Goal: Book appointment/travel/reservation

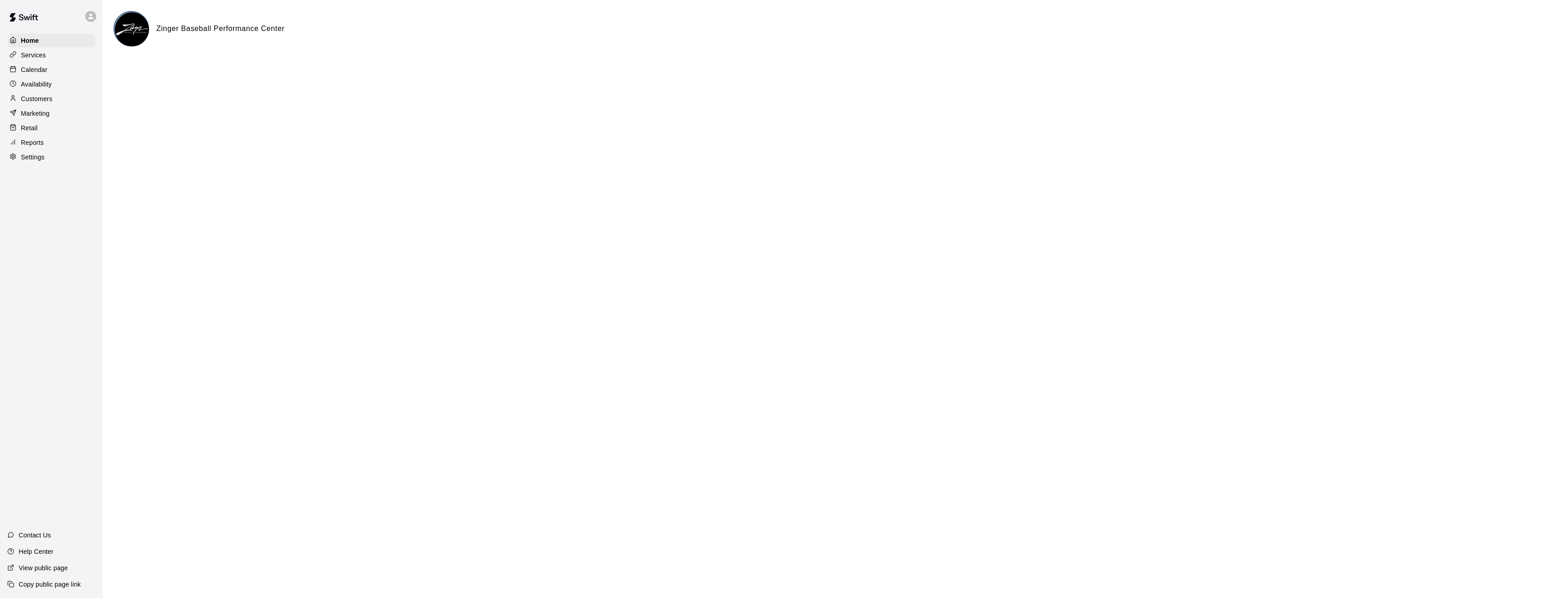
click at [37, 71] on p "Calendar" at bounding box center [33, 69] width 26 height 9
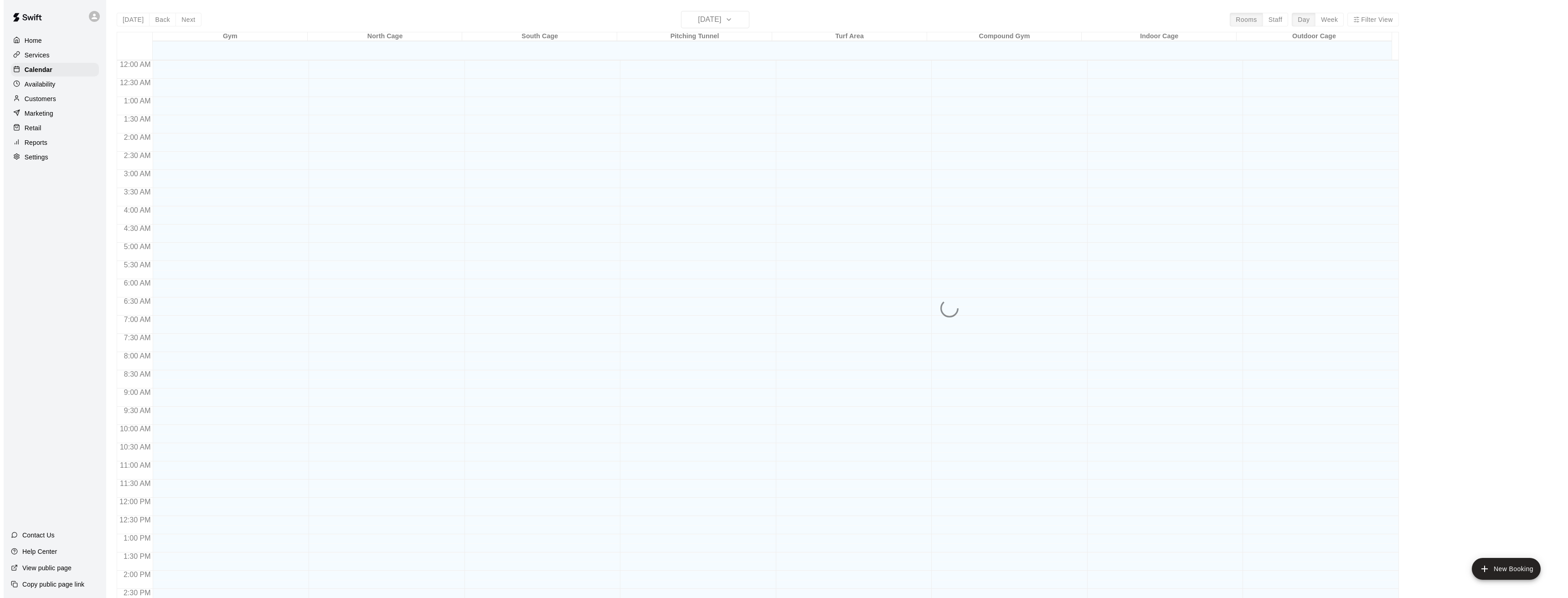
scroll to position [299, 0]
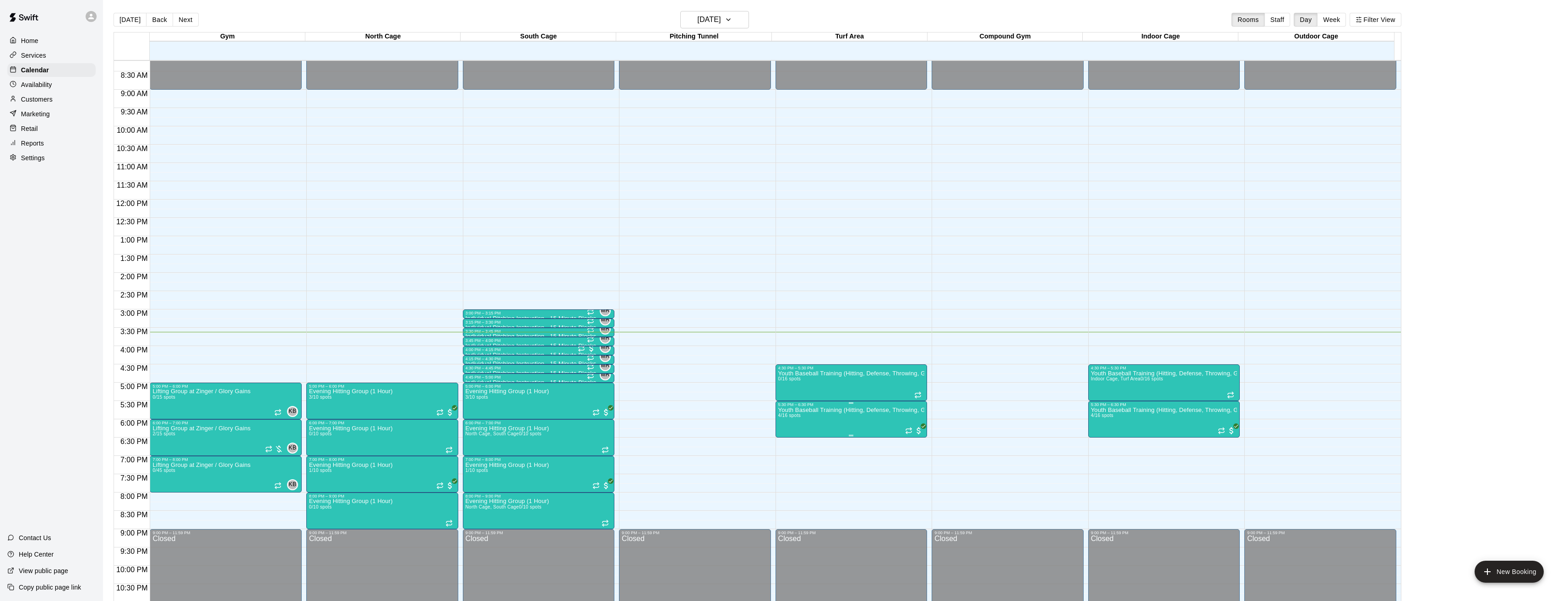
click at [784, 436] on img "edit" at bounding box center [786, 440] width 10 height 10
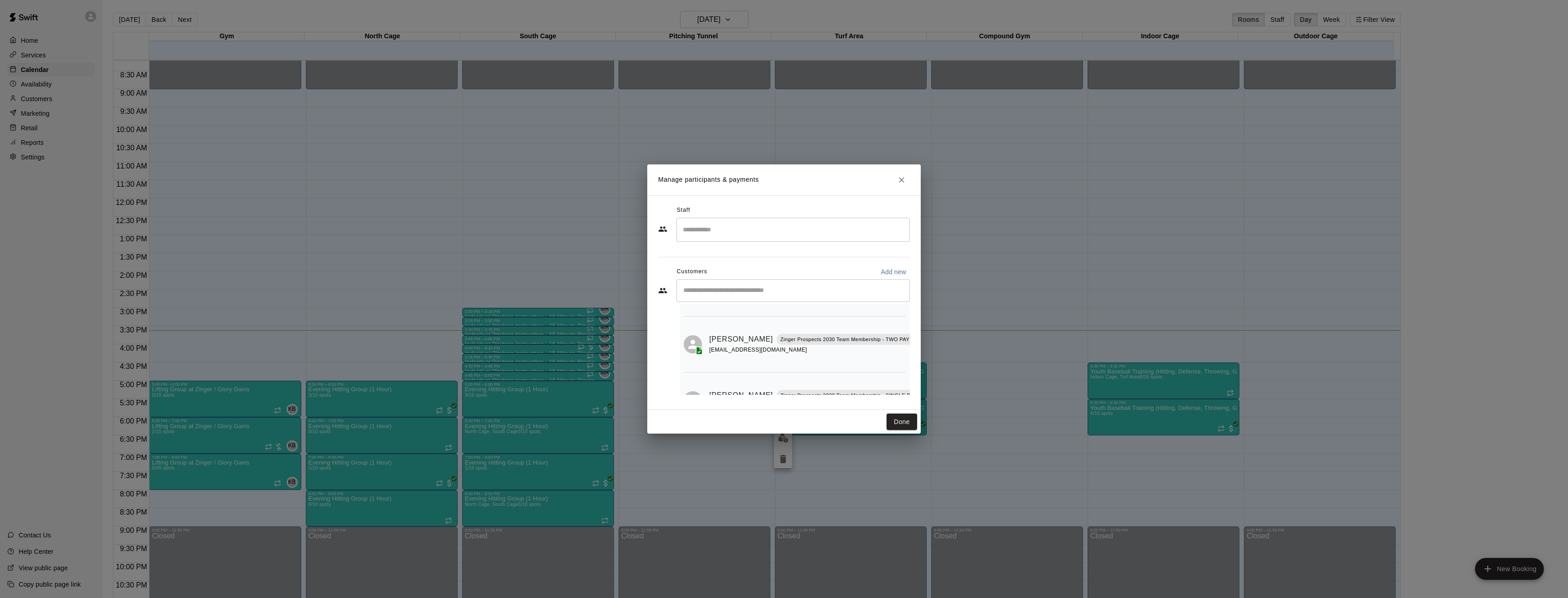
scroll to position [165, 0]
click at [900, 181] on icon "Close" at bounding box center [901, 179] width 5 height 5
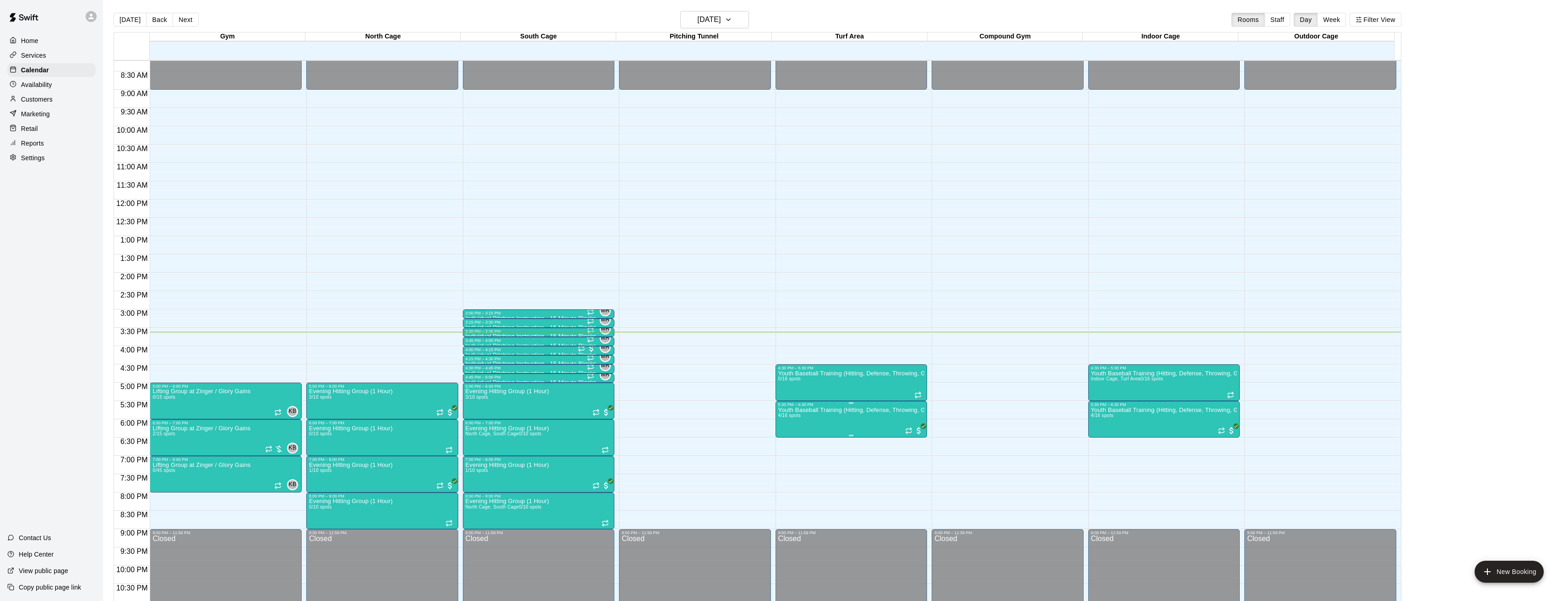
click at [787, 437] on img "edit" at bounding box center [786, 440] width 10 height 10
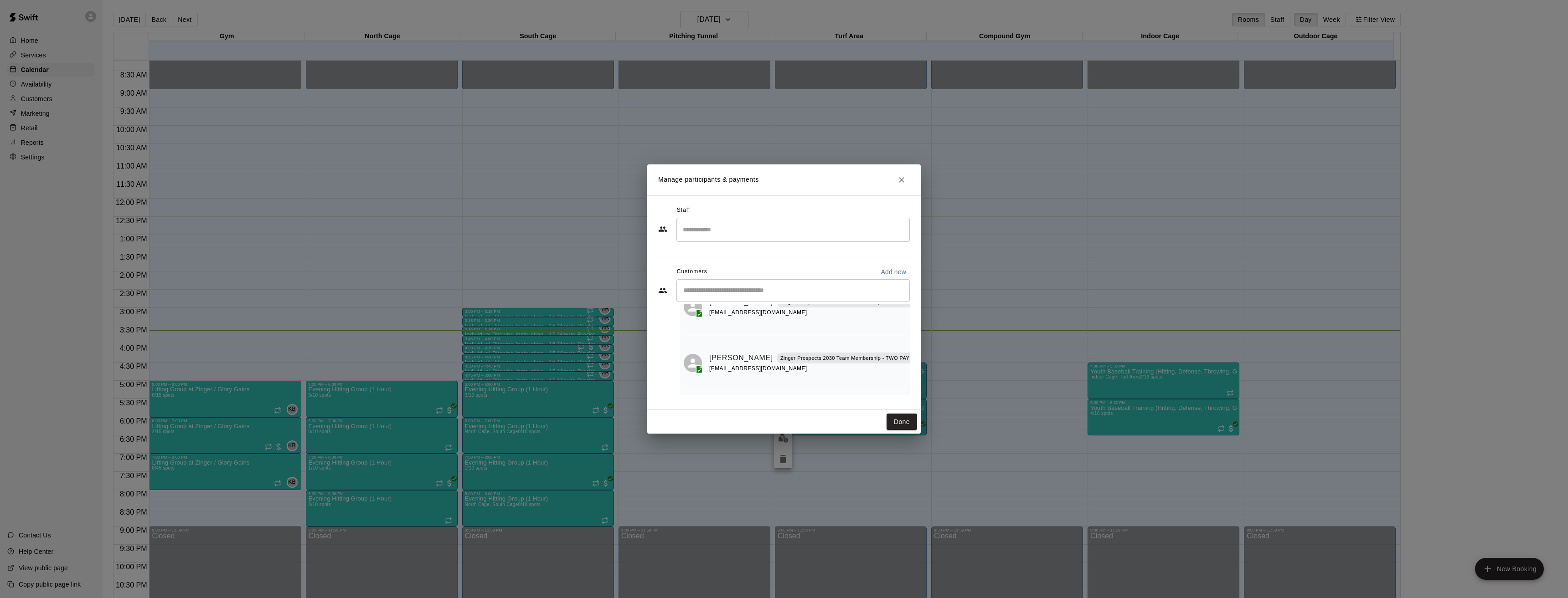
scroll to position [0, 0]
click at [735, 291] on input "Start typing to search customers..." at bounding box center [793, 290] width 225 height 9
click at [796, 290] on input "Start typing to search customers..." at bounding box center [793, 290] width 225 height 9
type input "****"
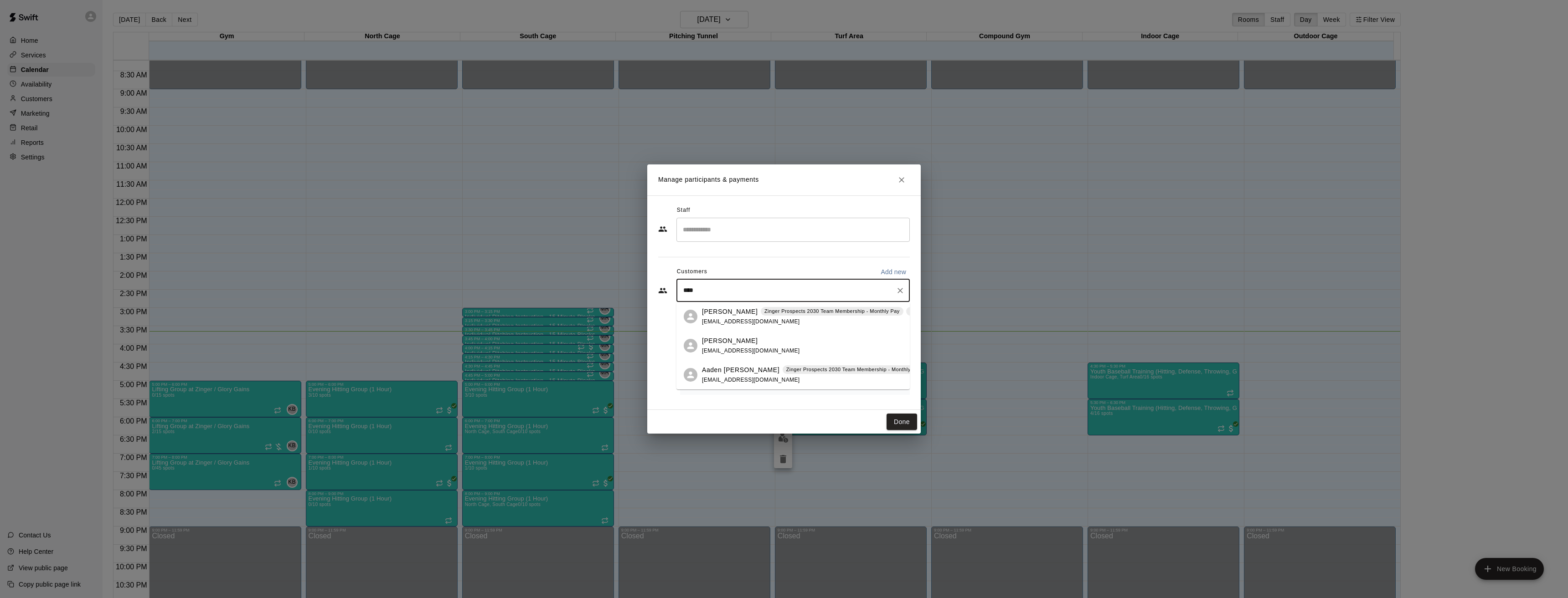
click at [736, 378] on span "[EMAIL_ADDRESS][DOMAIN_NAME]" at bounding box center [751, 380] width 98 height 6
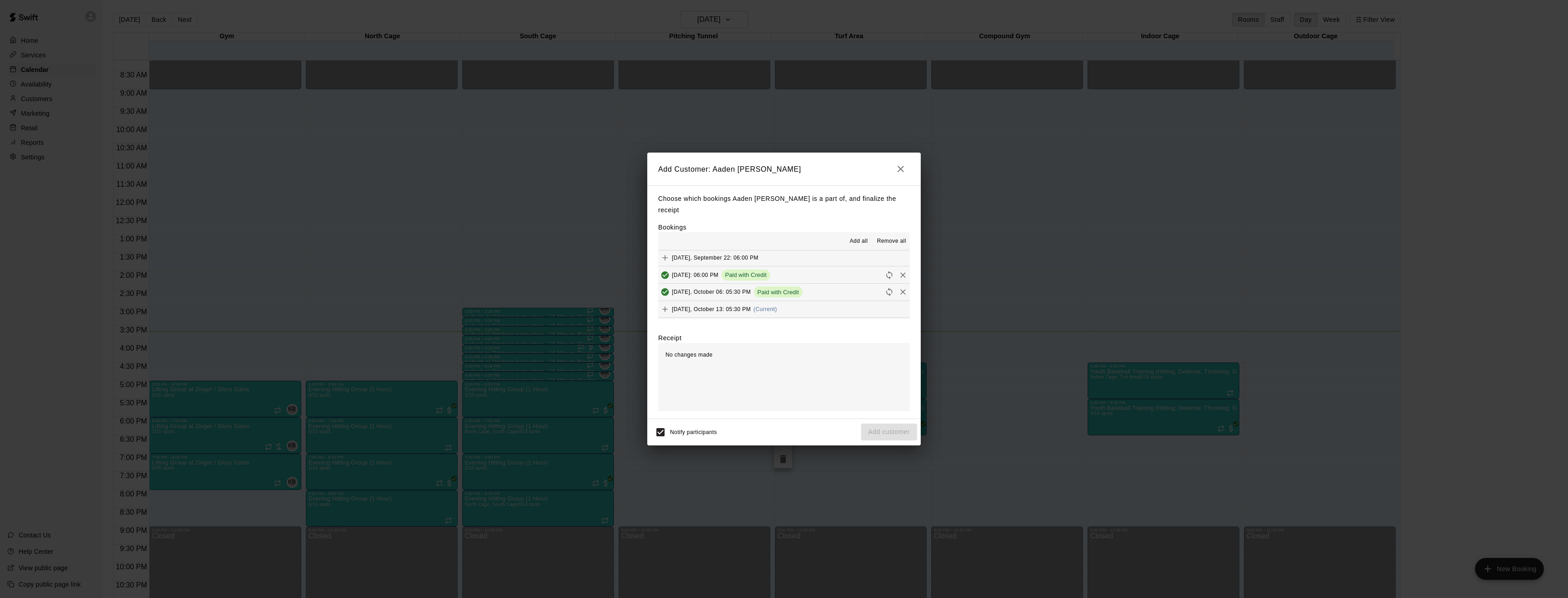
scroll to position [91, 0]
click at [789, 248] on button "[DATE], October 13: 05:30 PM (Current)" at bounding box center [783, 254] width 251 height 17
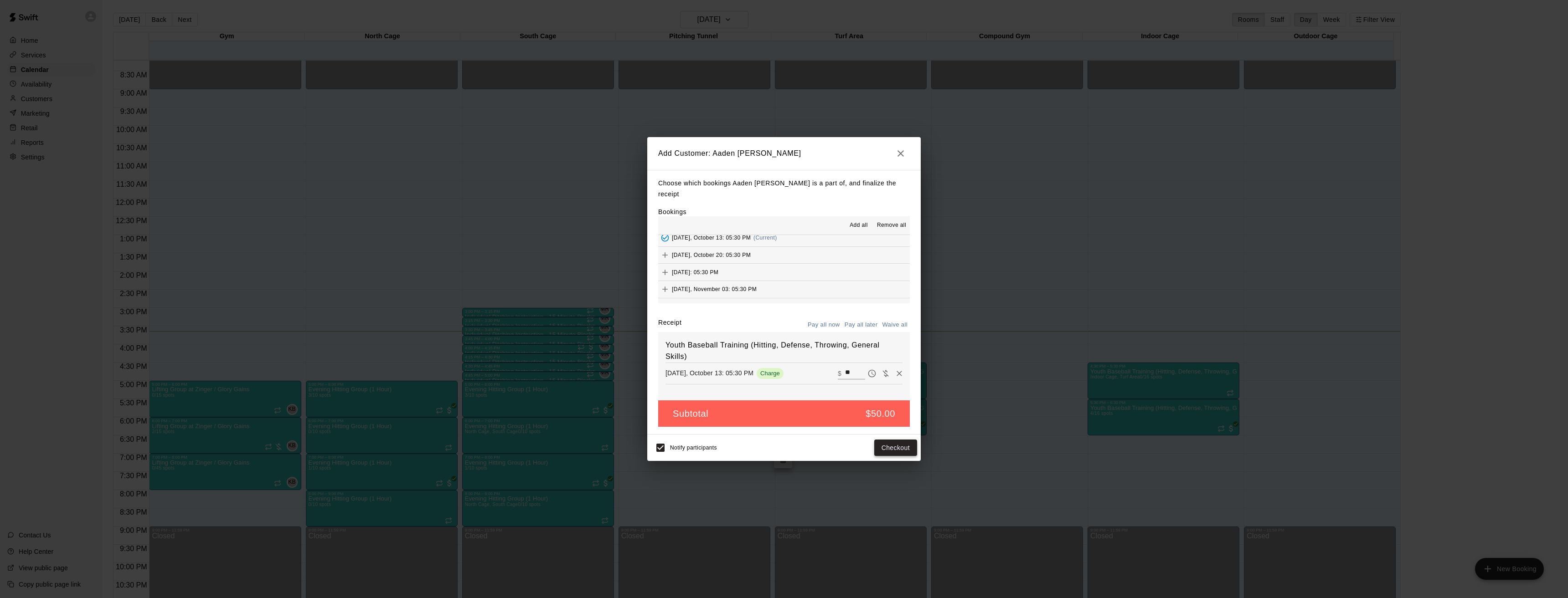
click at [901, 445] on button "Checkout" at bounding box center [895, 448] width 43 height 17
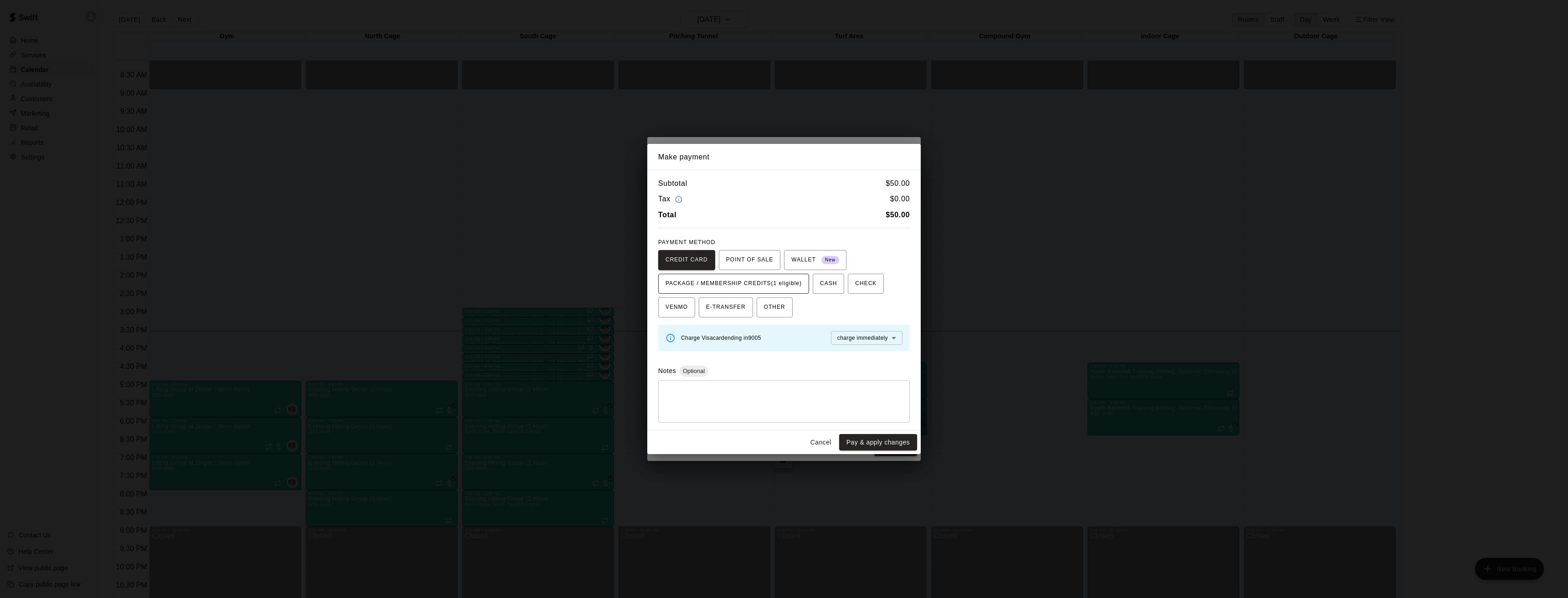
click at [737, 282] on span "PACKAGE / MEMBERSHIP CREDITS (1 eligible)" at bounding box center [733, 284] width 136 height 15
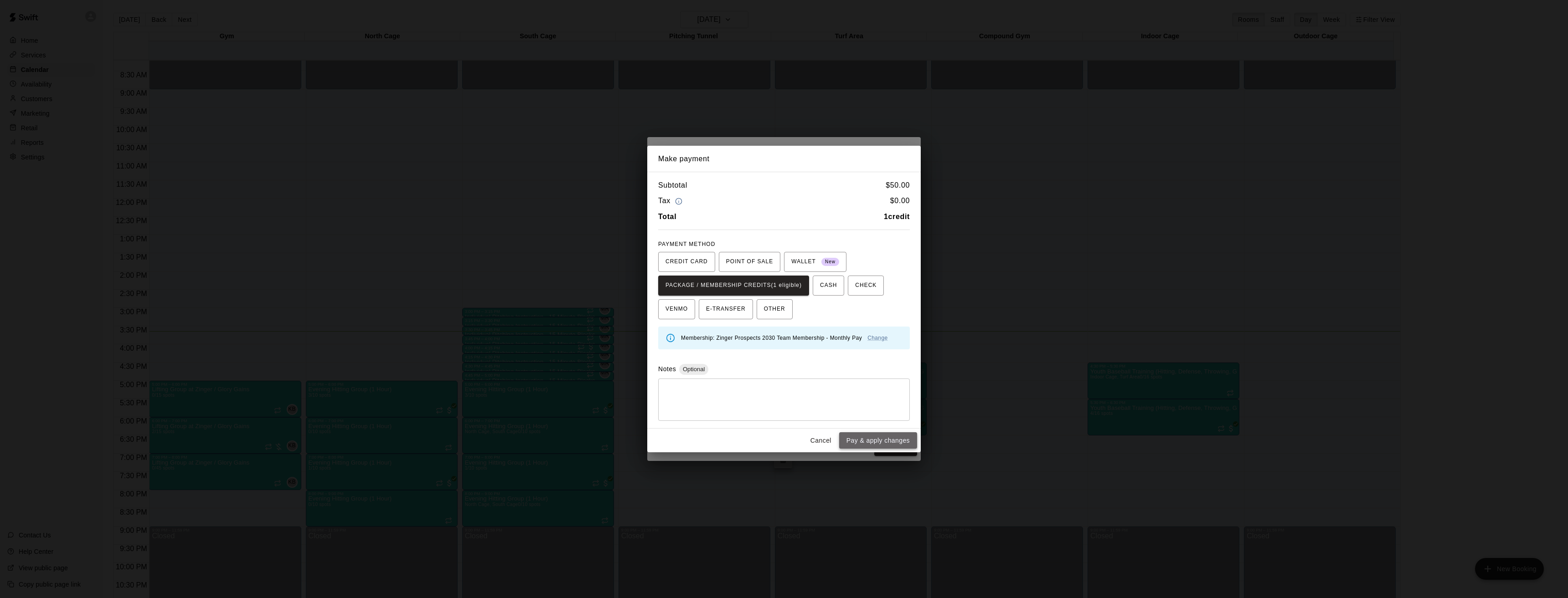
click at [889, 442] on button "Pay & apply changes" at bounding box center [878, 441] width 78 height 17
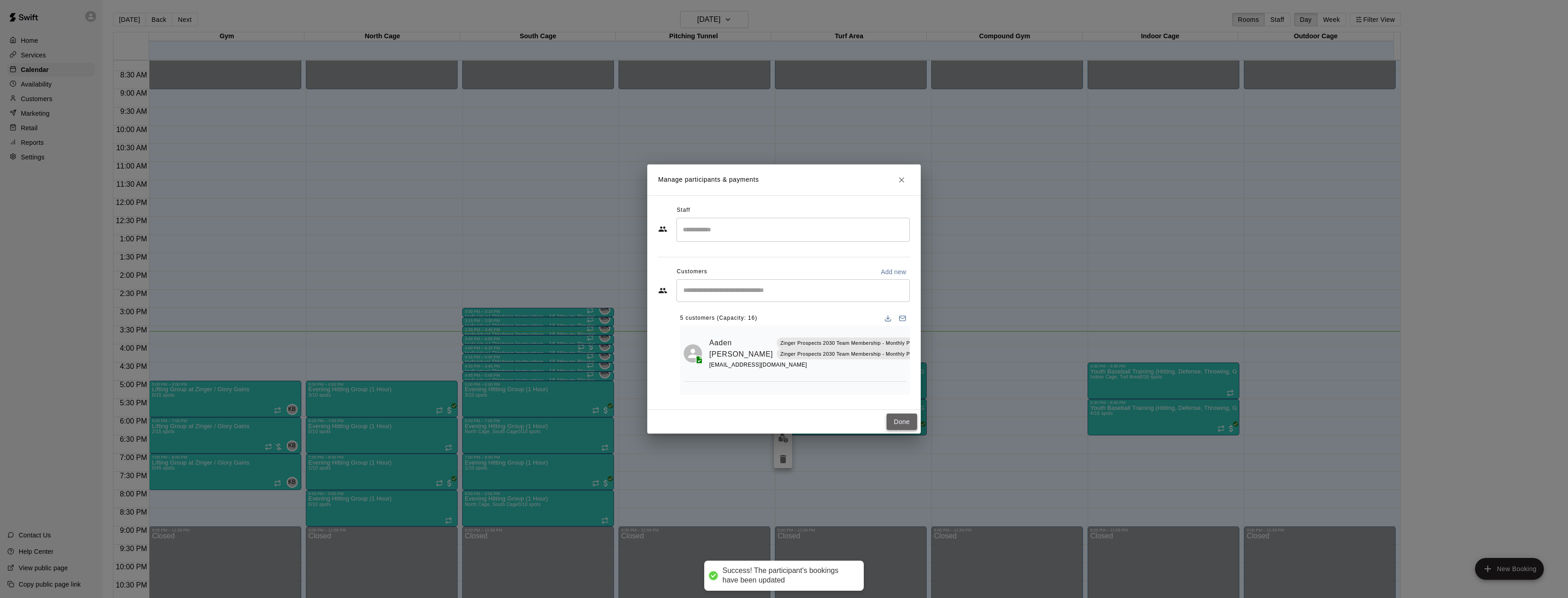
click at [908, 420] on button "Done" at bounding box center [901, 422] width 30 height 17
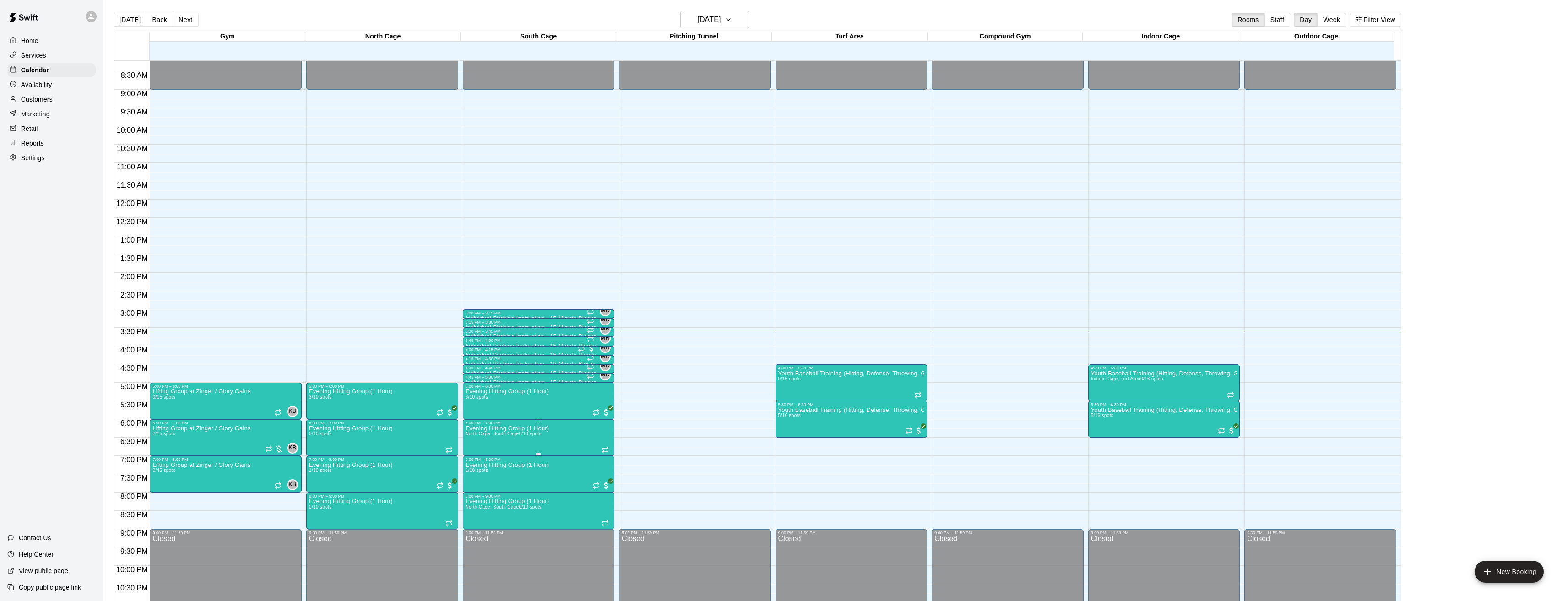
click at [469, 454] on img "edit" at bounding box center [474, 458] width 10 height 10
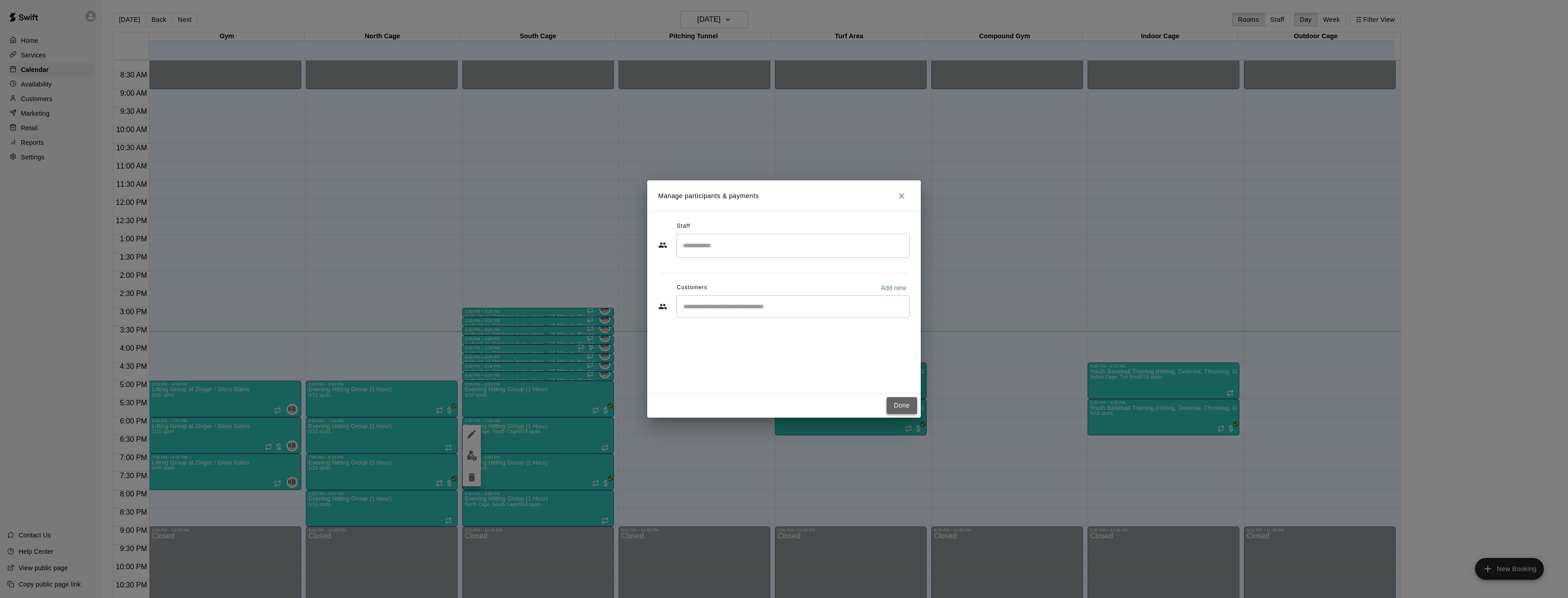
click at [899, 405] on button "Done" at bounding box center [901, 406] width 30 height 17
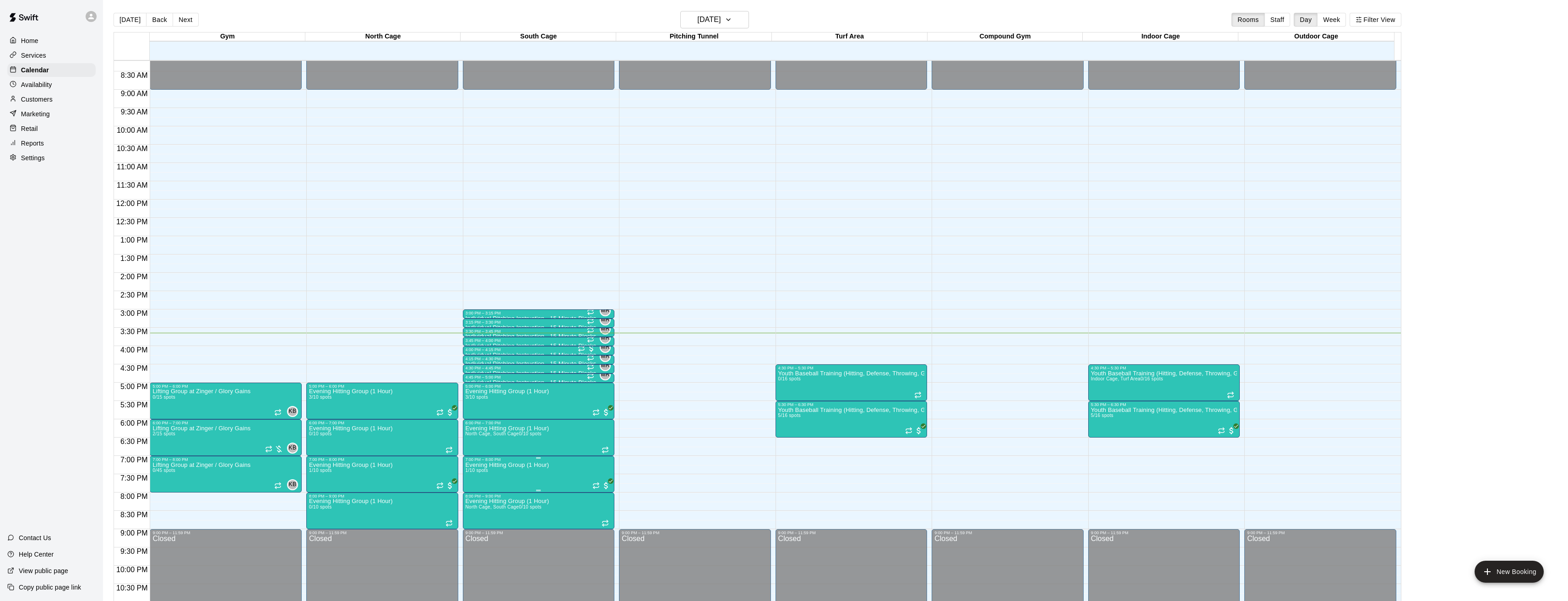
click at [472, 491] on img "edit" at bounding box center [474, 495] width 10 height 10
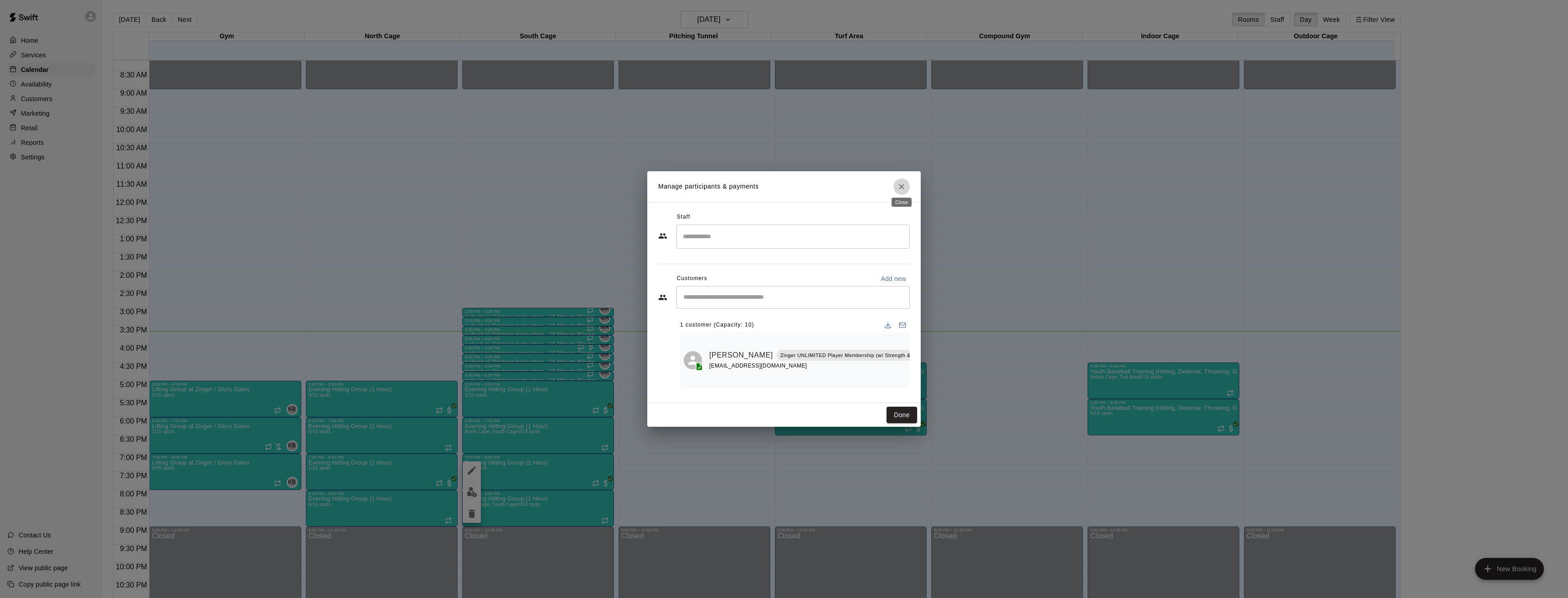
click at [901, 186] on icon "Close" at bounding box center [901, 187] width 9 height 9
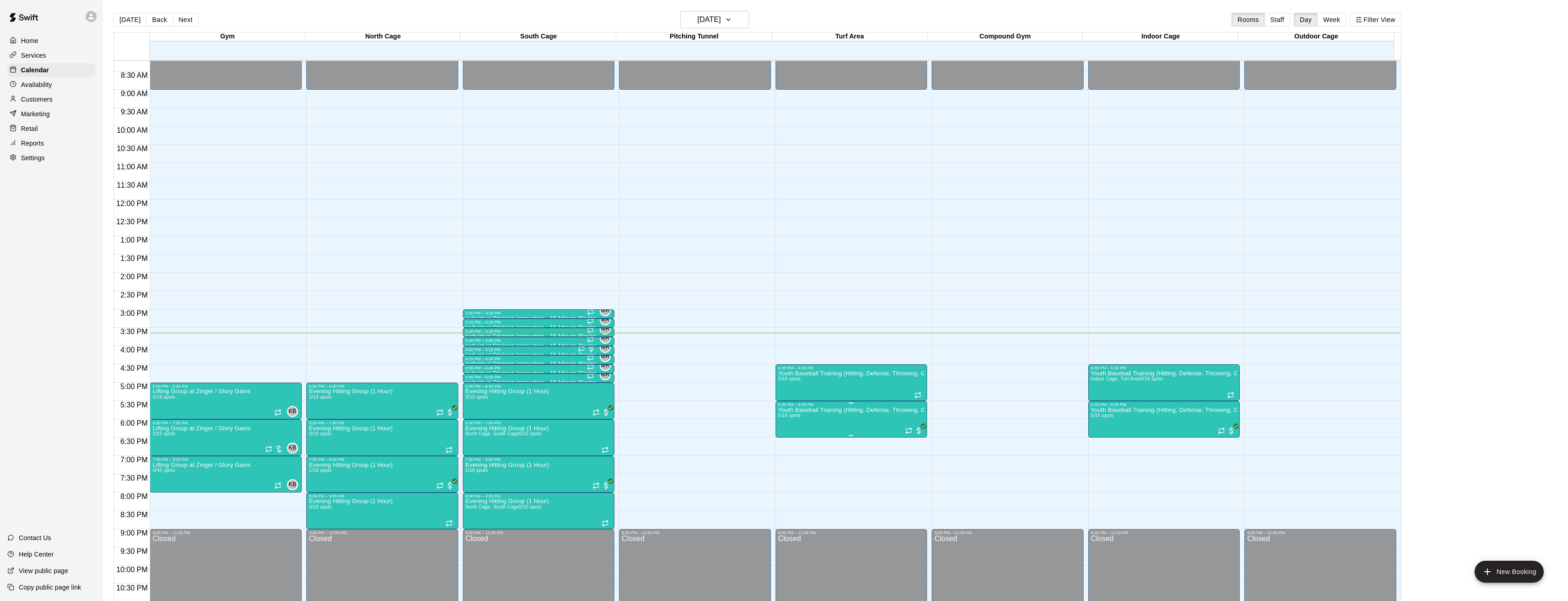
click at [782, 437] on img "edit" at bounding box center [786, 440] width 10 height 10
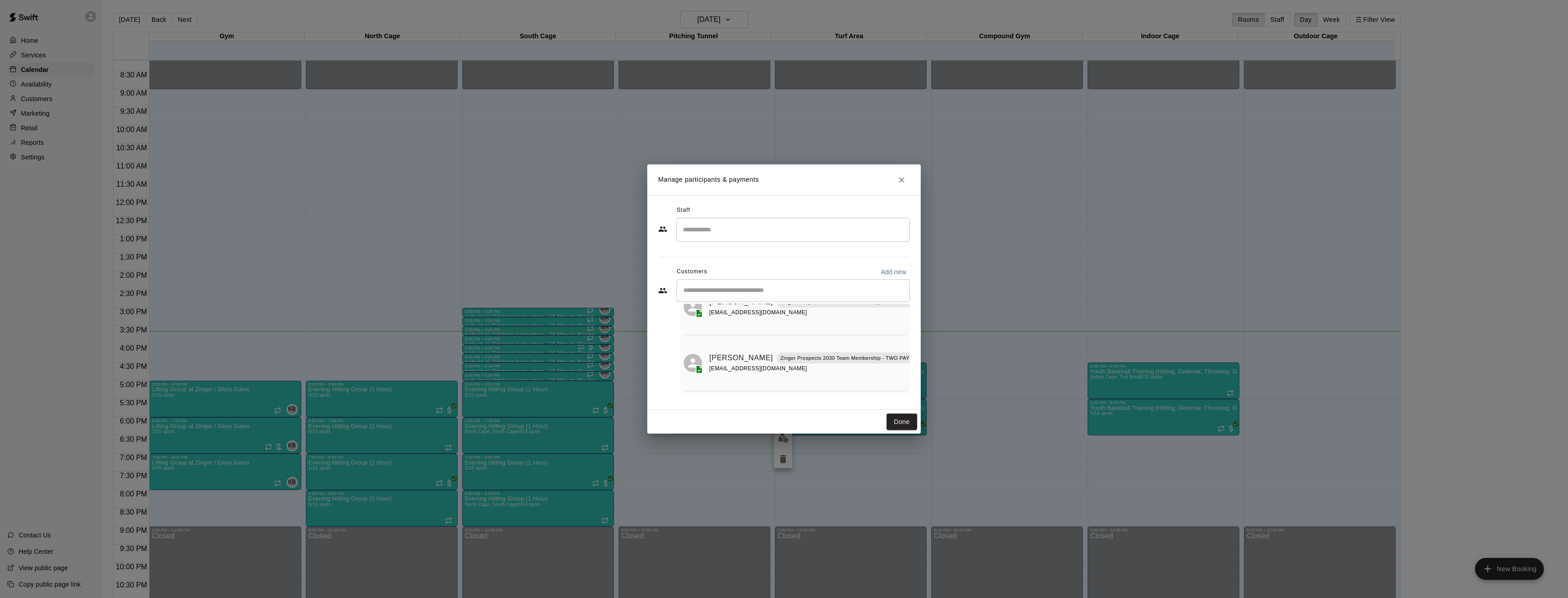
scroll to position [0, 0]
click at [751, 290] on input "Start typing to search customers..." at bounding box center [793, 290] width 225 height 9
type input "*****"
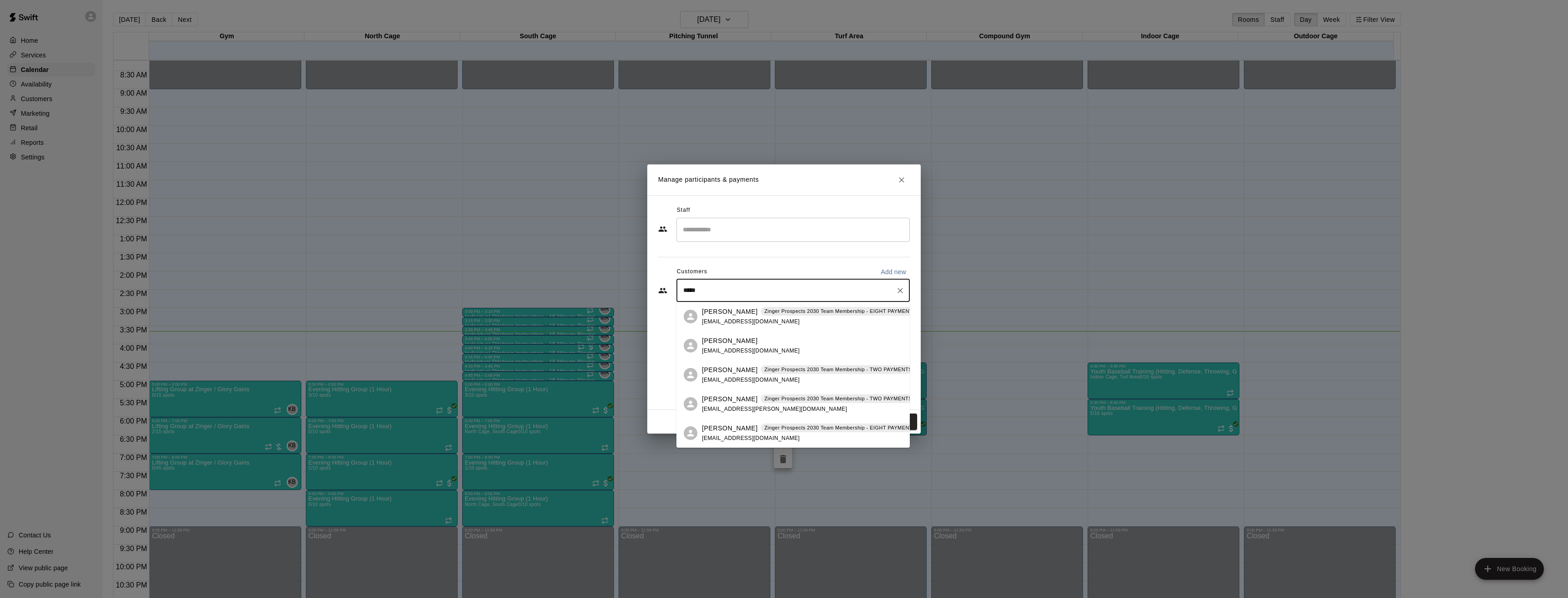
click at [716, 395] on p "[PERSON_NAME]" at bounding box center [729, 399] width 55 height 10
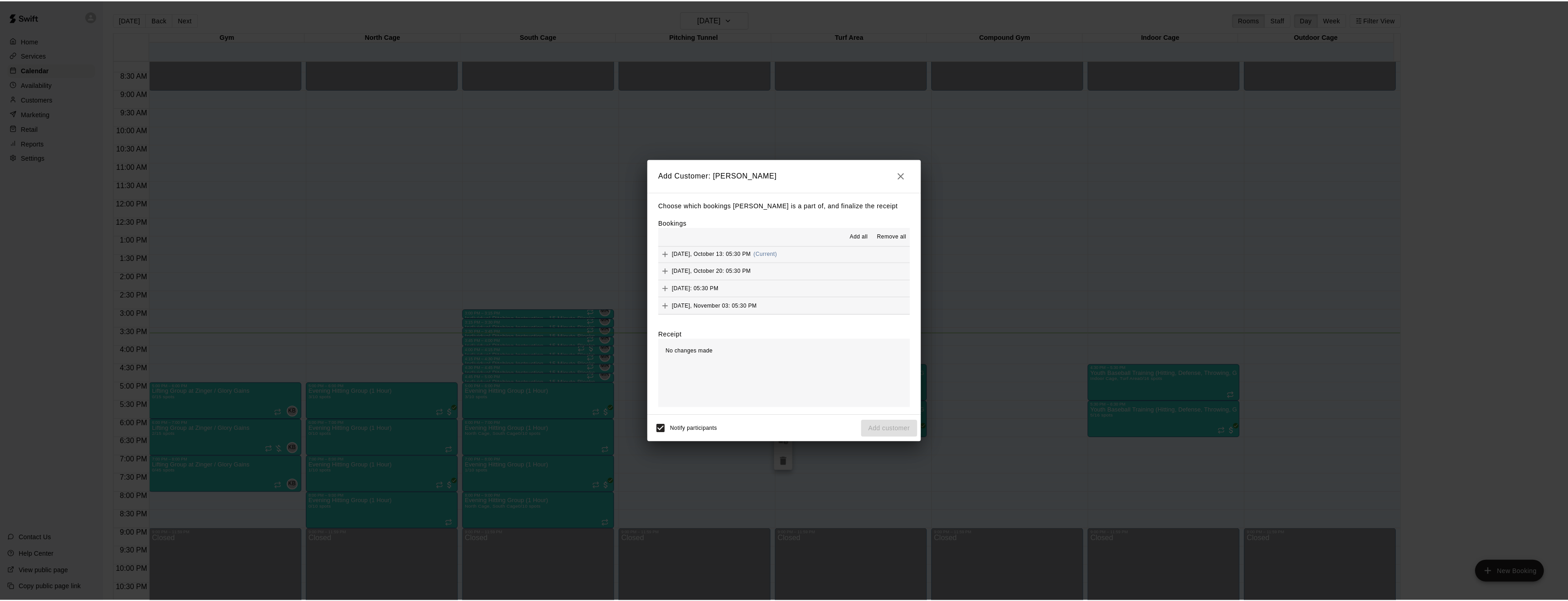
scroll to position [41, 0]
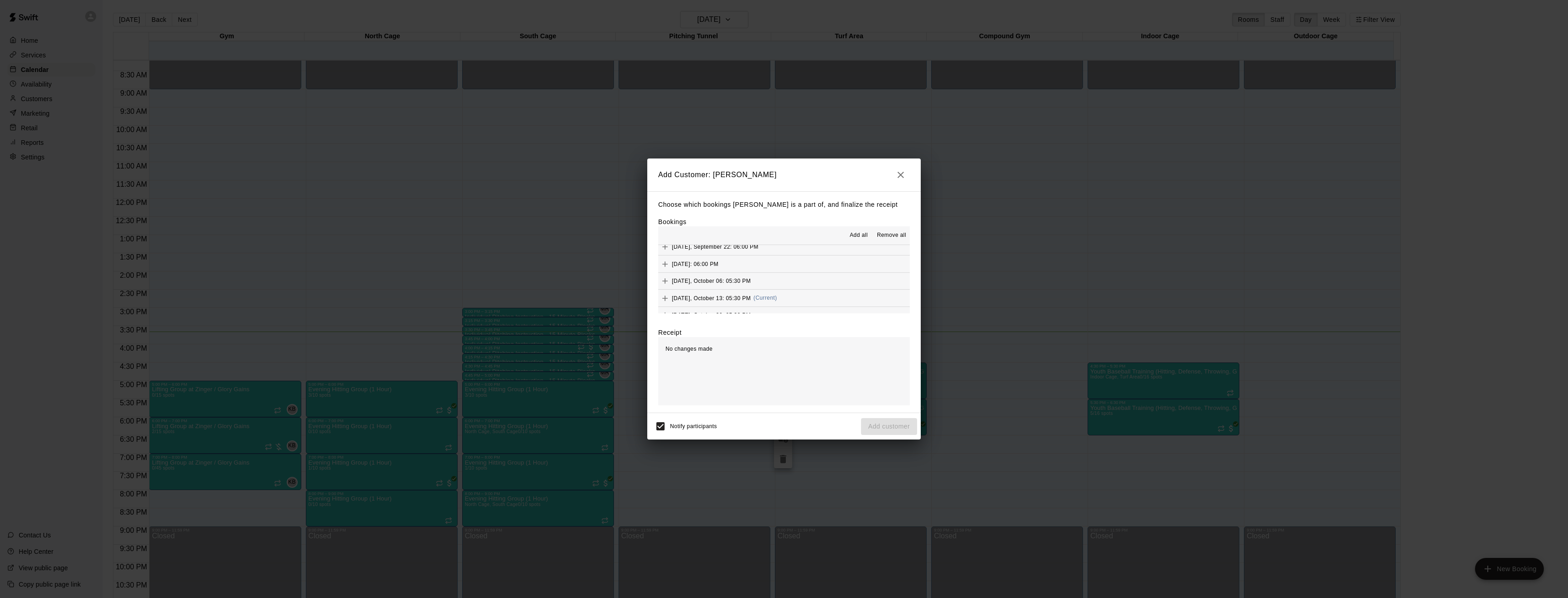
click at [800, 296] on button "[DATE], October 13: 05:30 PM (Current)" at bounding box center [783, 298] width 251 height 17
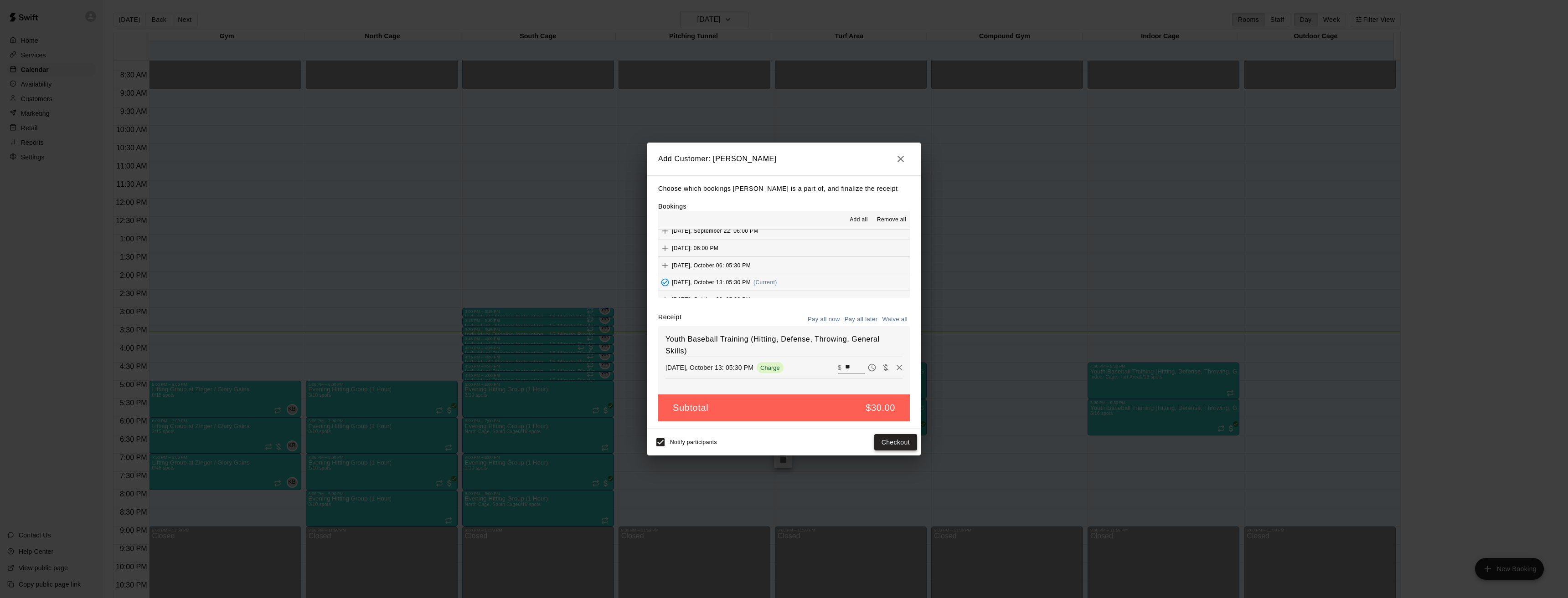
click at [899, 442] on button "Checkout" at bounding box center [895, 443] width 43 height 17
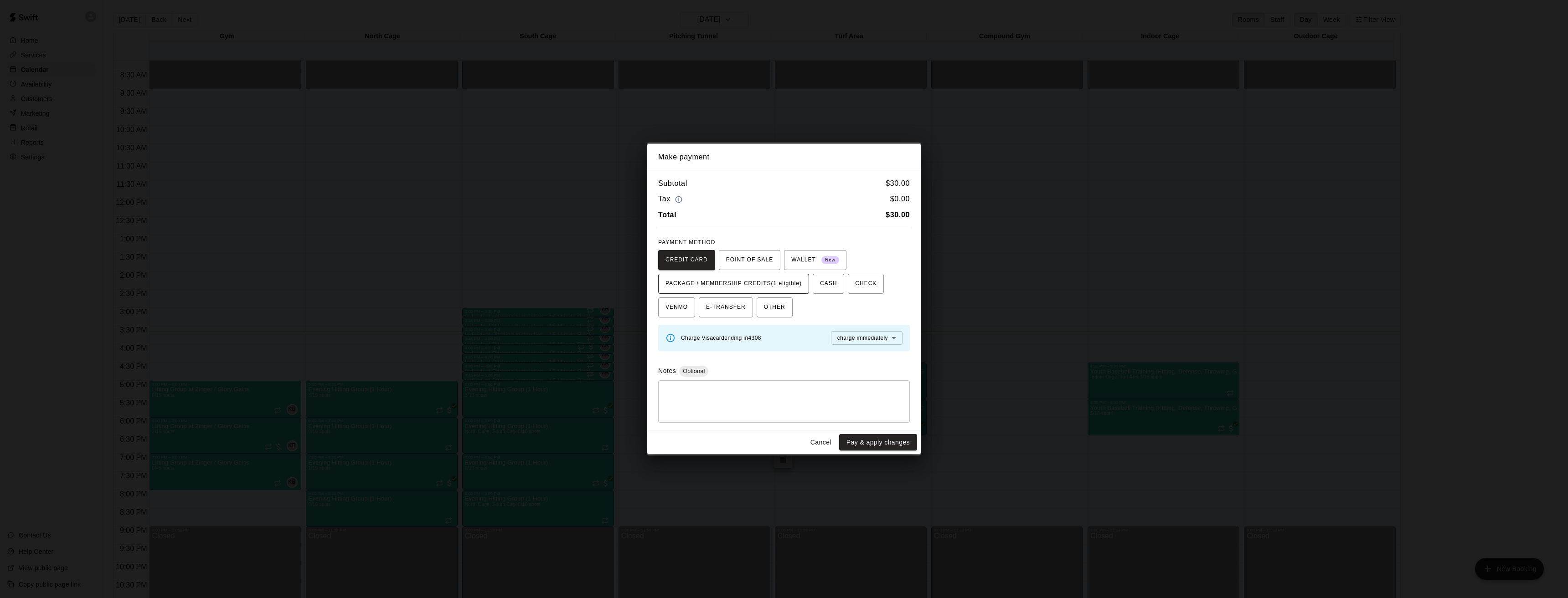
click at [735, 283] on span "PACKAGE / MEMBERSHIP CREDITS (1 eligible)" at bounding box center [733, 284] width 136 height 15
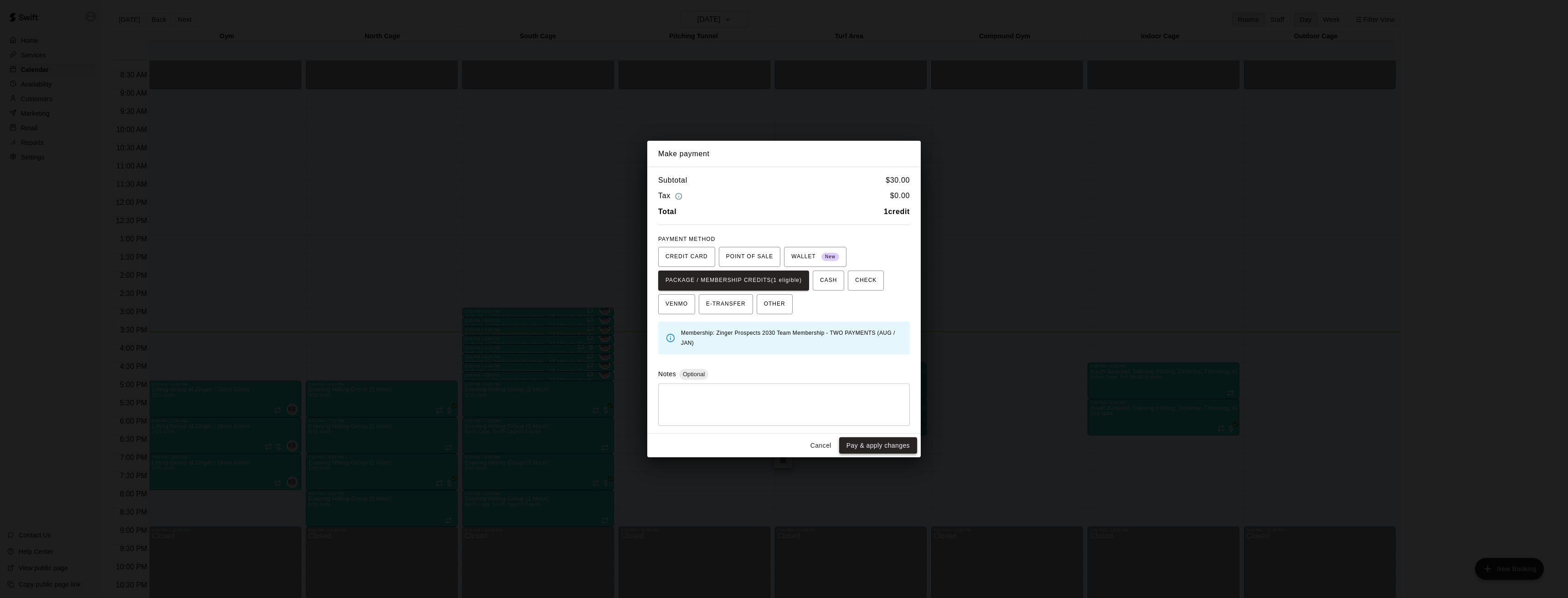
click at [867, 443] on button "Pay & apply changes" at bounding box center [878, 446] width 78 height 17
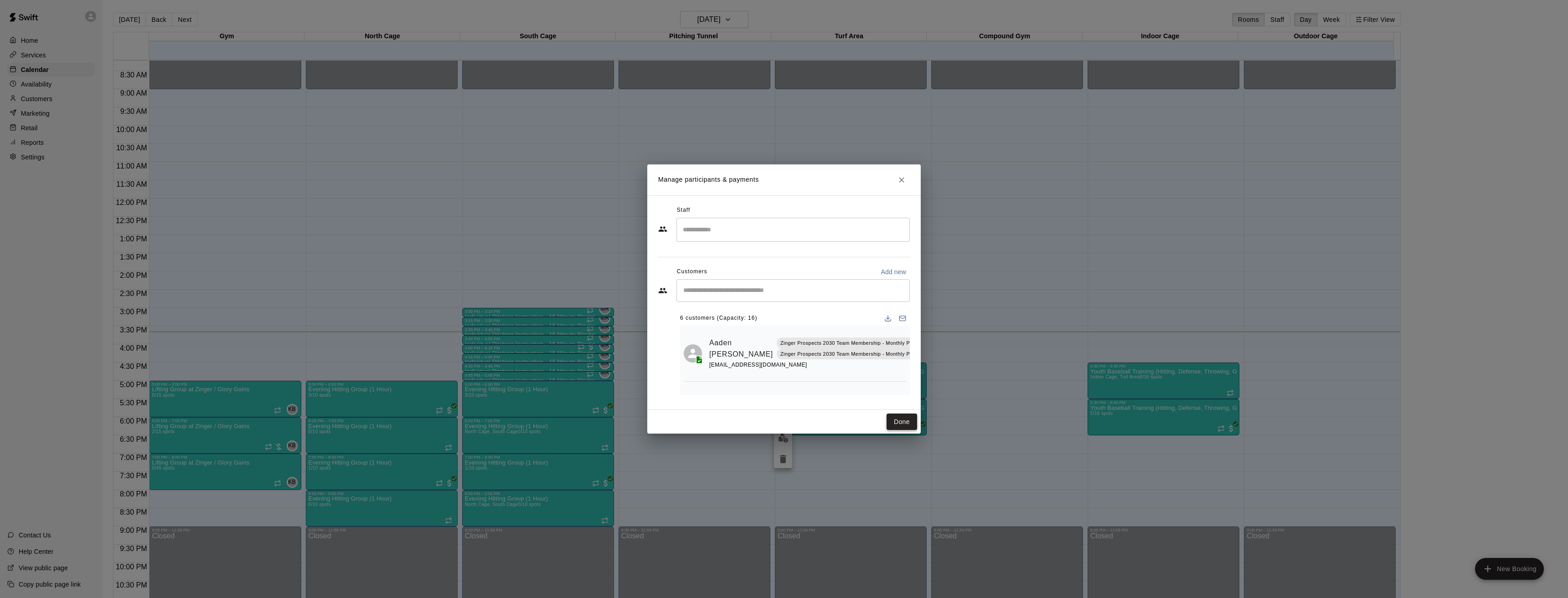
click at [900, 422] on button "Done" at bounding box center [901, 422] width 30 height 17
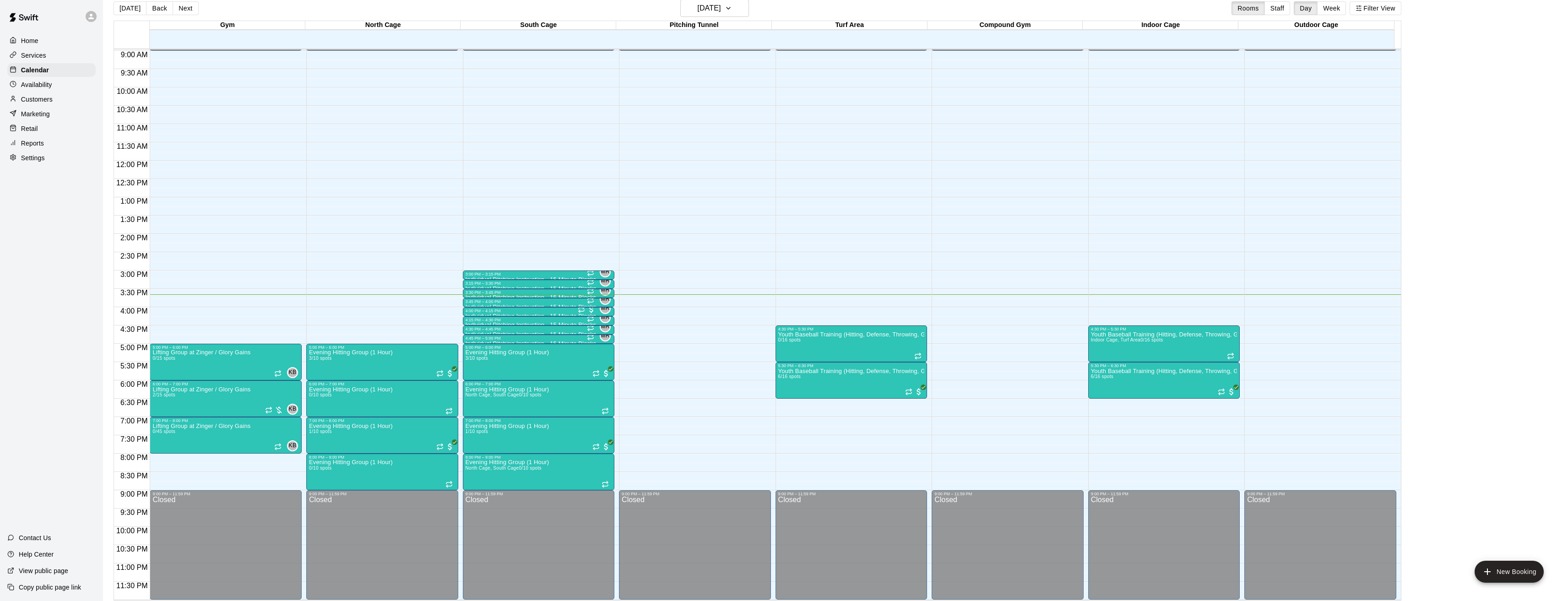
scroll to position [15, 0]
